Goal: Ask a question

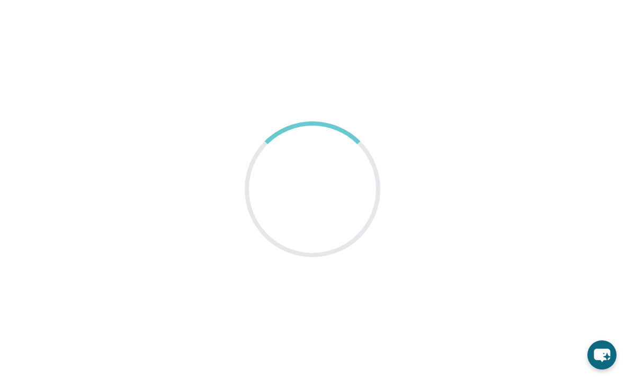
click at [609, 356] on icon "chat-button" at bounding box center [601, 354] width 29 height 29
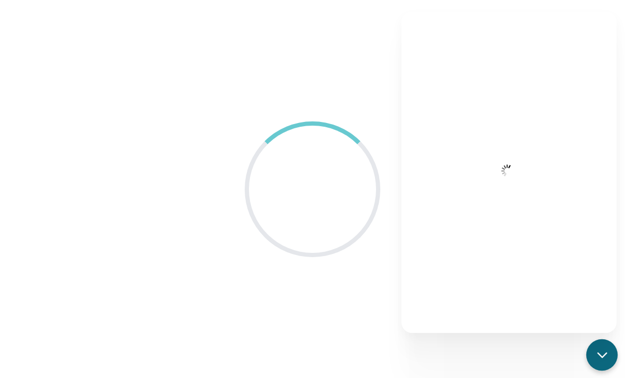
click at [599, 344] on div "chat-button" at bounding box center [601, 354] width 31 height 31
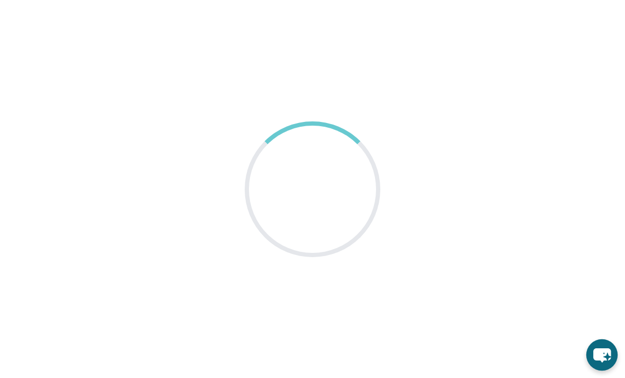
click at [600, 344] on icon "chat-button" at bounding box center [601, 354] width 31 height 31
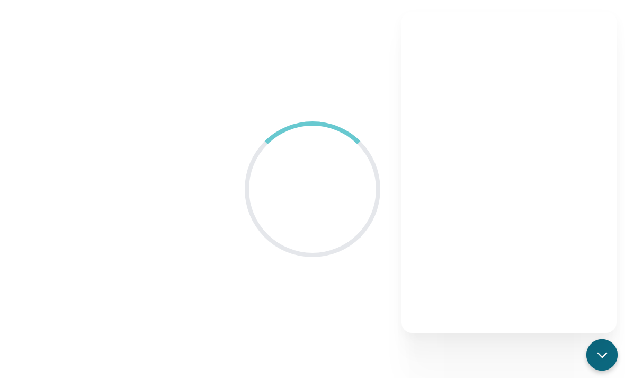
scroll to position [10, 0]
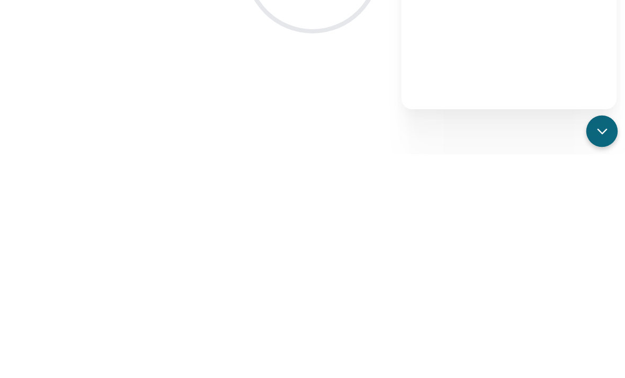
click at [620, 124] on main at bounding box center [312, 189] width 625 height 378
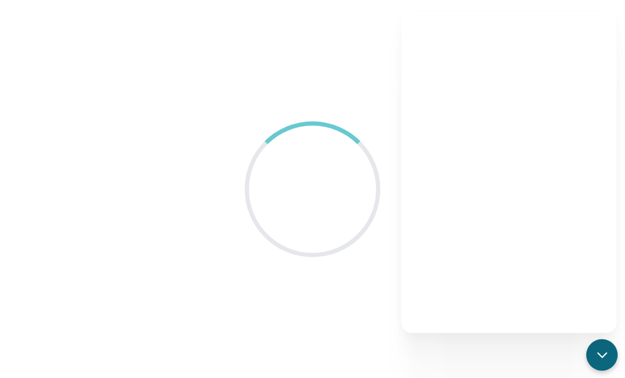
click at [593, 363] on div "chat-button" at bounding box center [601, 354] width 31 height 31
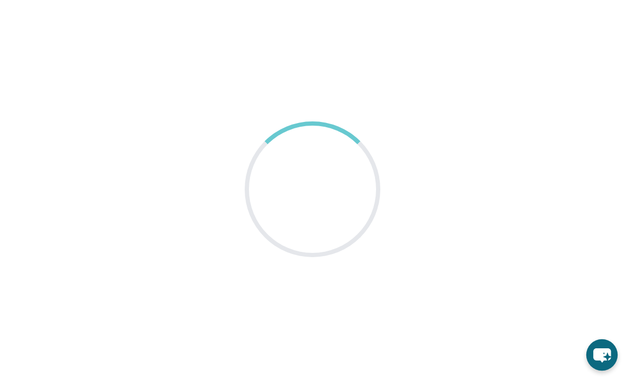
click at [605, 356] on icon "chat-button" at bounding box center [601, 354] width 31 height 31
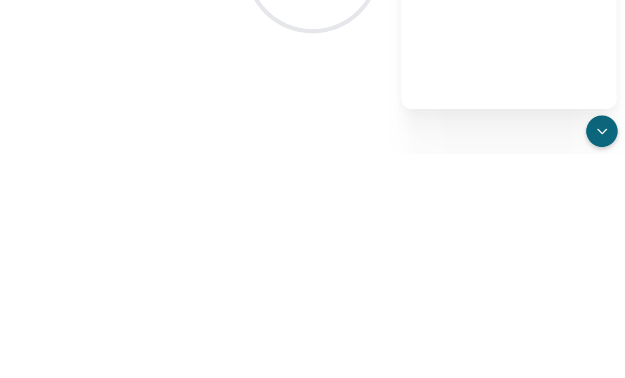
click at [604, 348] on icon "chat-button" at bounding box center [602, 355] width 14 height 14
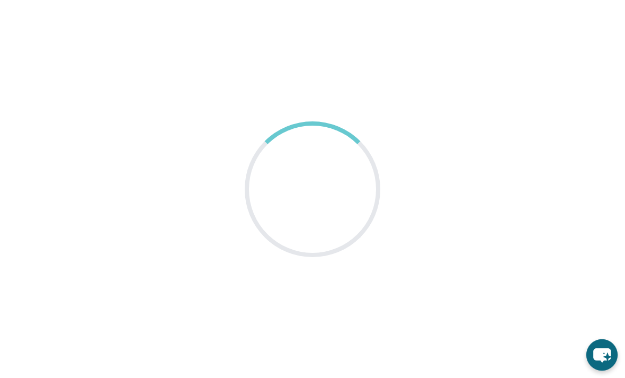
click at [611, 360] on icon "chat-button" at bounding box center [601, 354] width 31 height 31
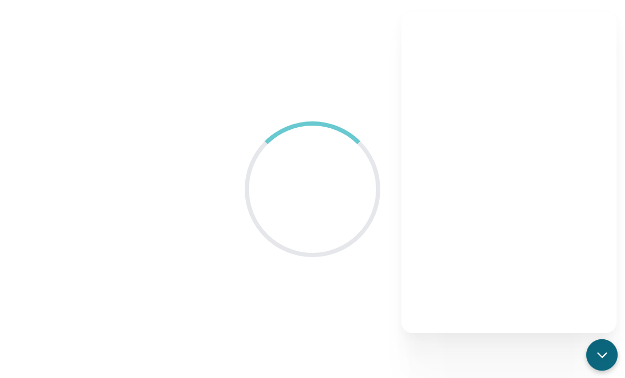
click at [142, 194] on main at bounding box center [312, 189] width 625 height 378
click at [291, 201] on div at bounding box center [313, 189] width 136 height 136
